Goal: Check status

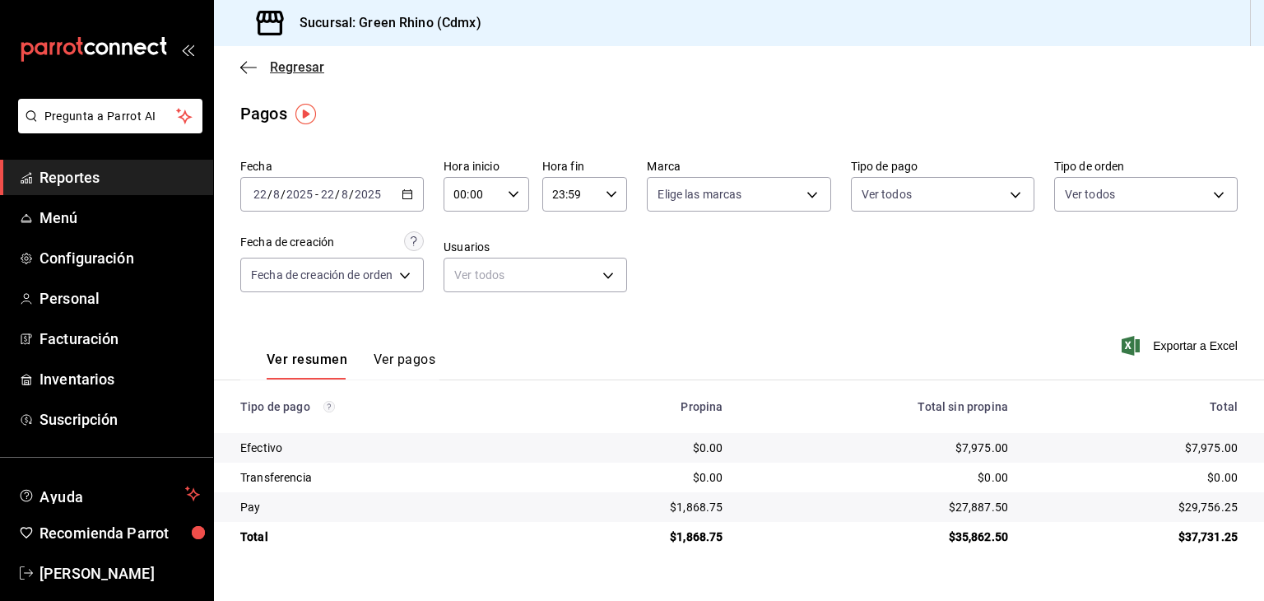
click at [285, 72] on span "Regresar" at bounding box center [297, 67] width 54 height 16
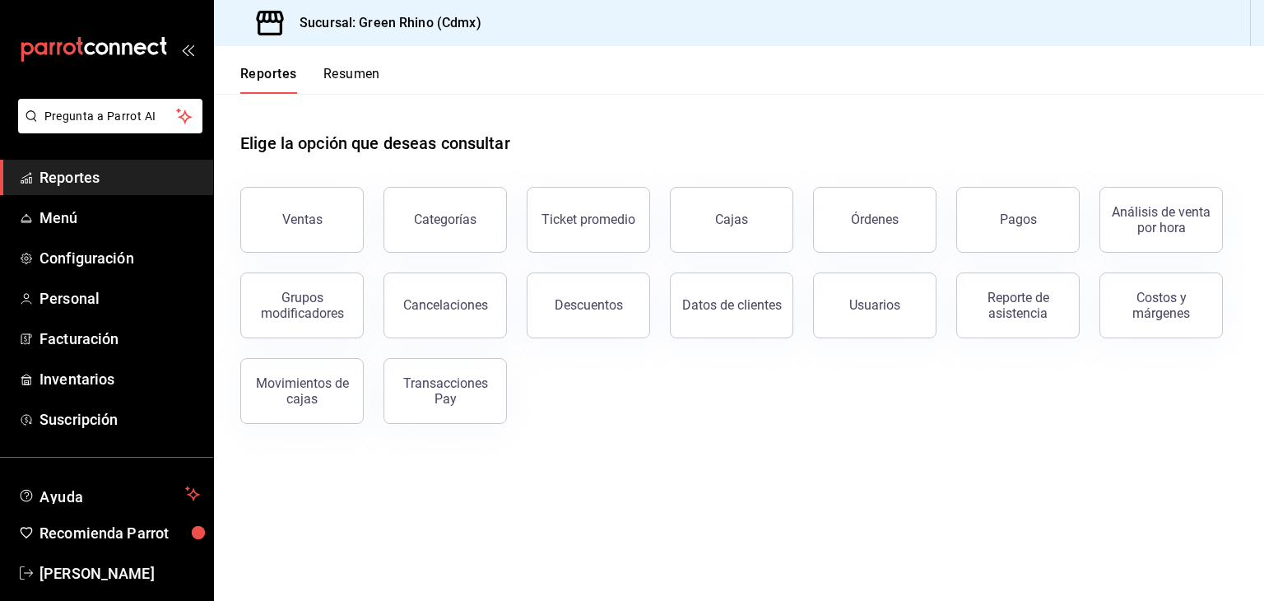
click at [330, 79] on button "Resumen" at bounding box center [352, 80] width 57 height 28
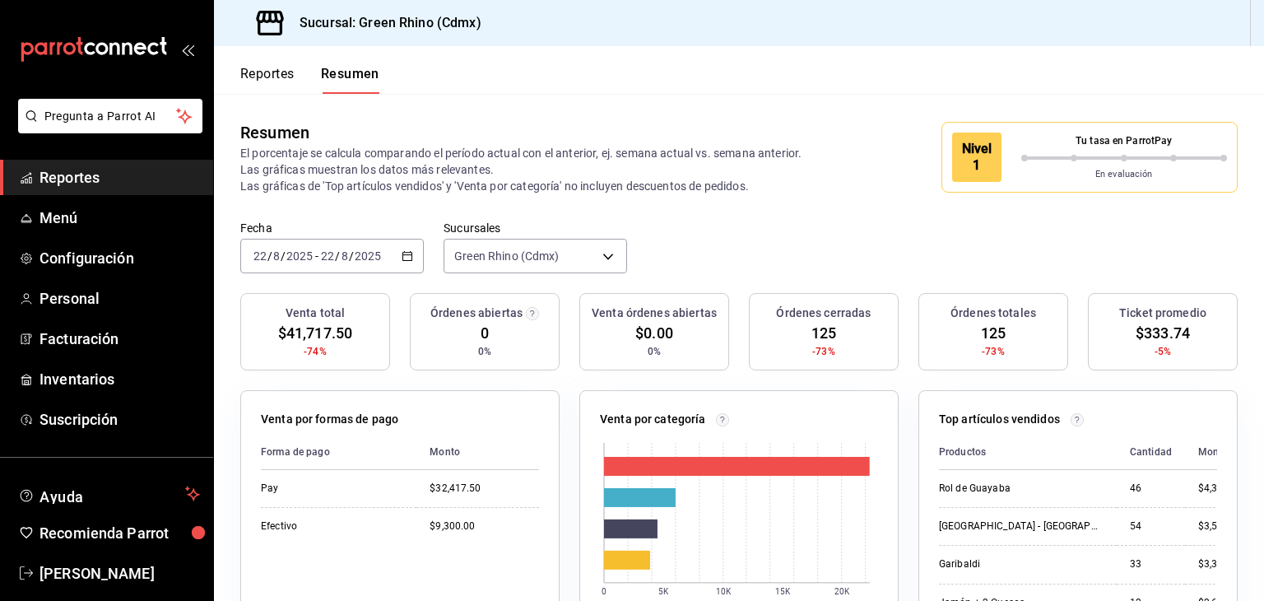
click at [277, 77] on button "Reportes" at bounding box center [267, 80] width 54 height 28
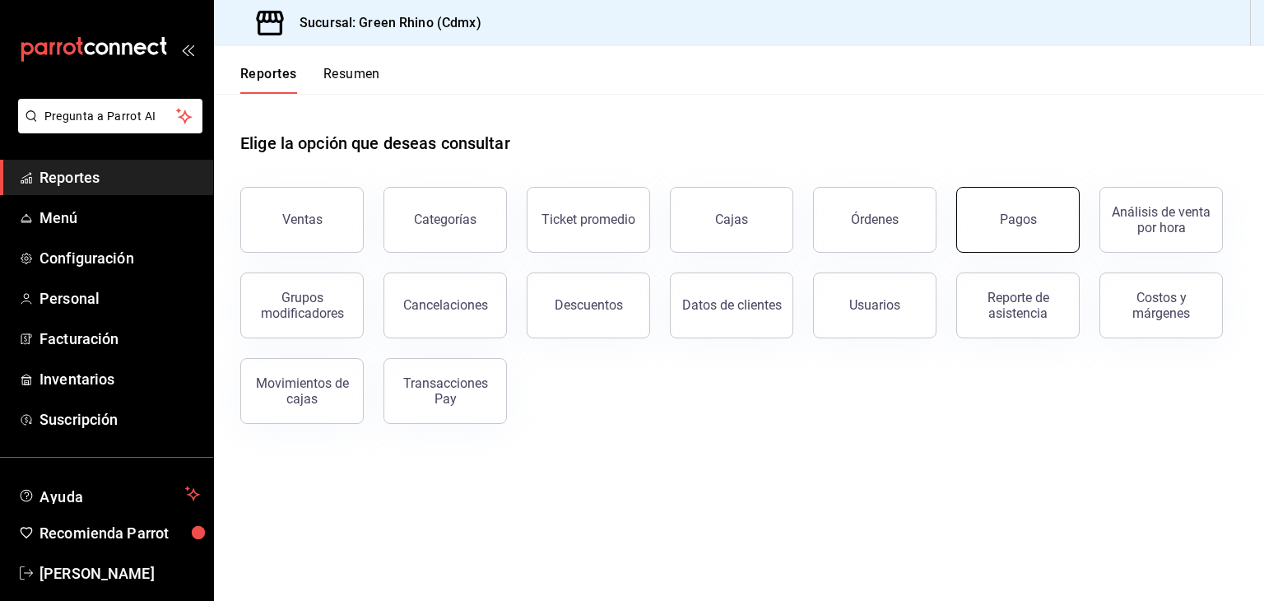
click at [1003, 221] on div "Pagos" at bounding box center [1018, 220] width 37 height 16
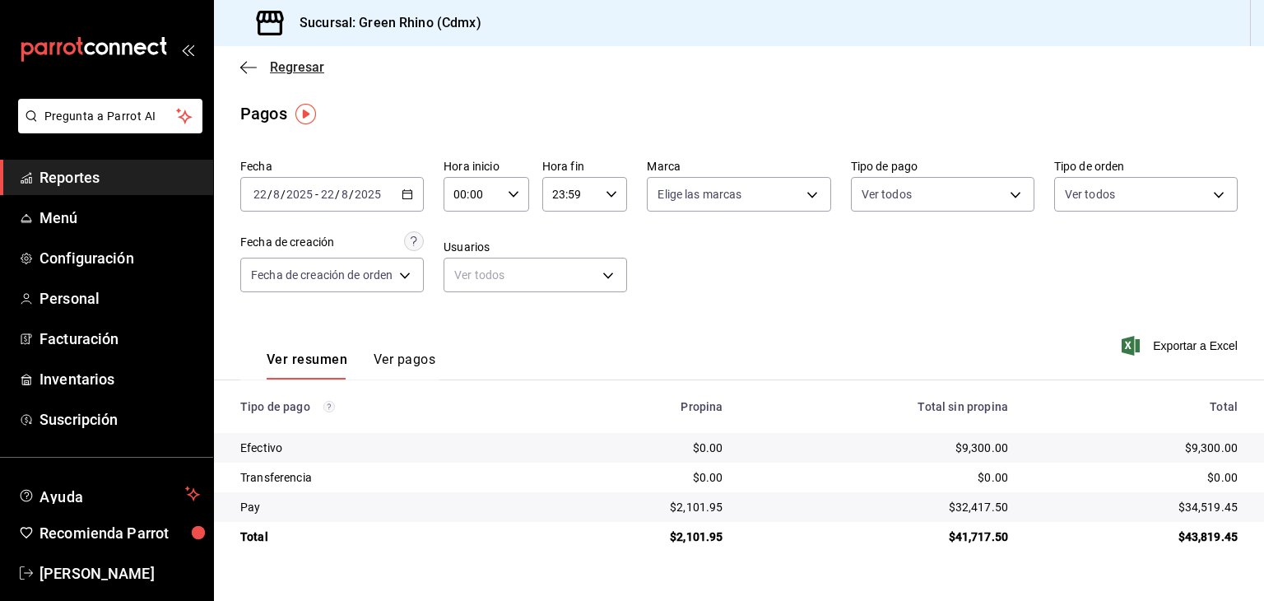
click at [291, 63] on span "Regresar" at bounding box center [297, 67] width 54 height 16
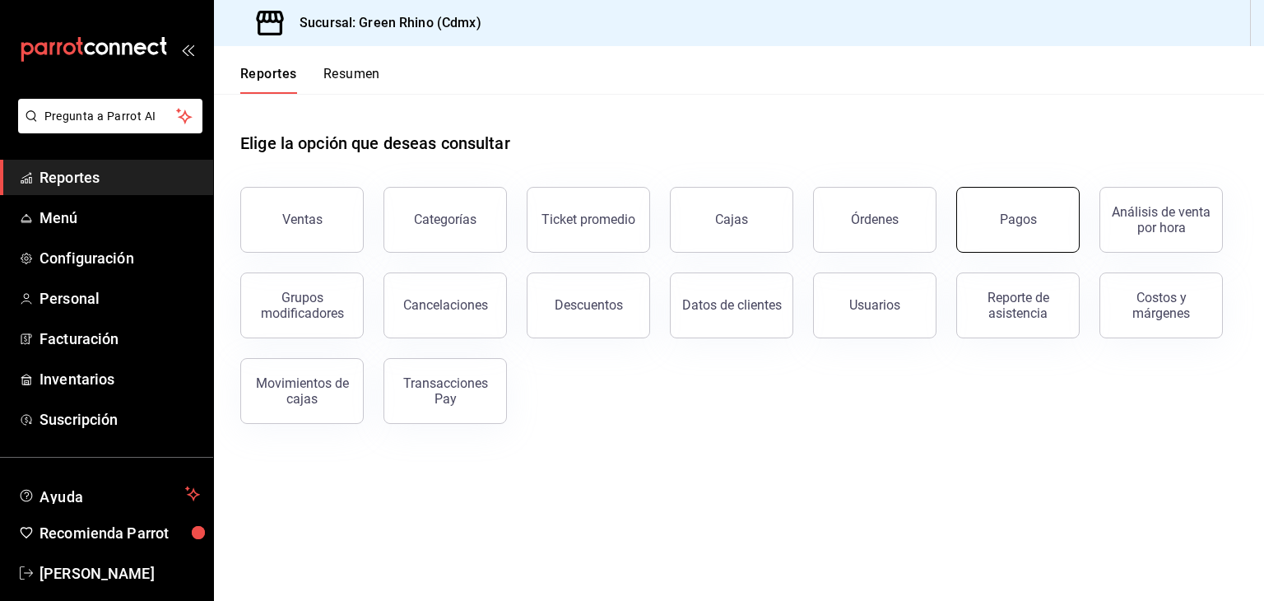
click at [1037, 202] on button "Pagos" at bounding box center [1018, 220] width 123 height 66
